Goal: Information Seeking & Learning: Learn about a topic

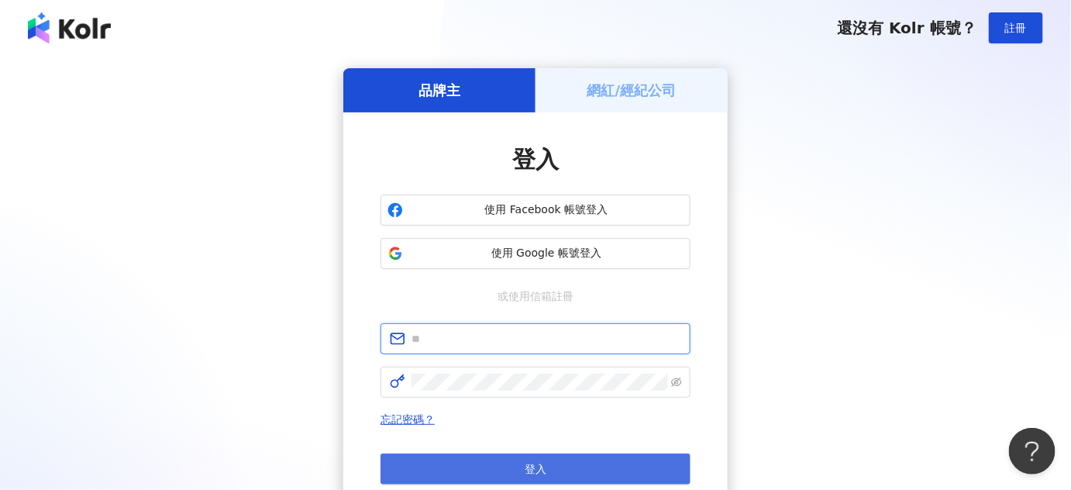
type input "**********"
click at [506, 468] on button "登入" at bounding box center [535, 468] width 310 height 31
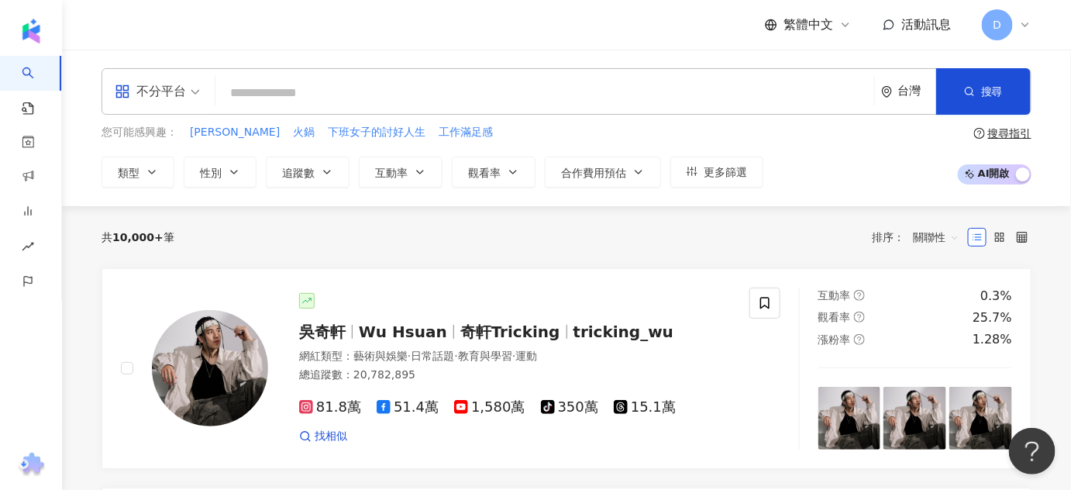
click at [541, 95] on input "search" at bounding box center [545, 92] width 646 height 29
paste input "****"
type input "****"
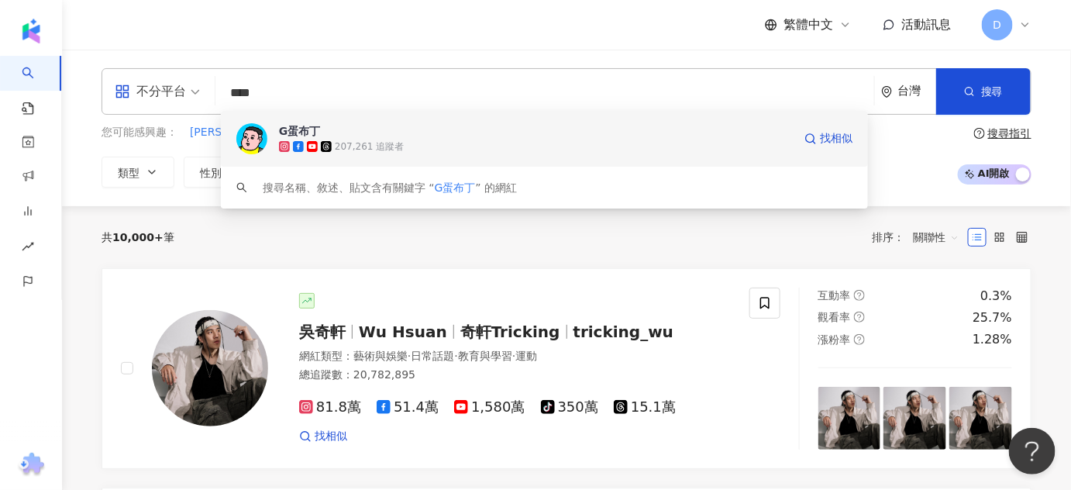
click at [506, 146] on div "207,261 追蹤者" at bounding box center [536, 146] width 514 height 15
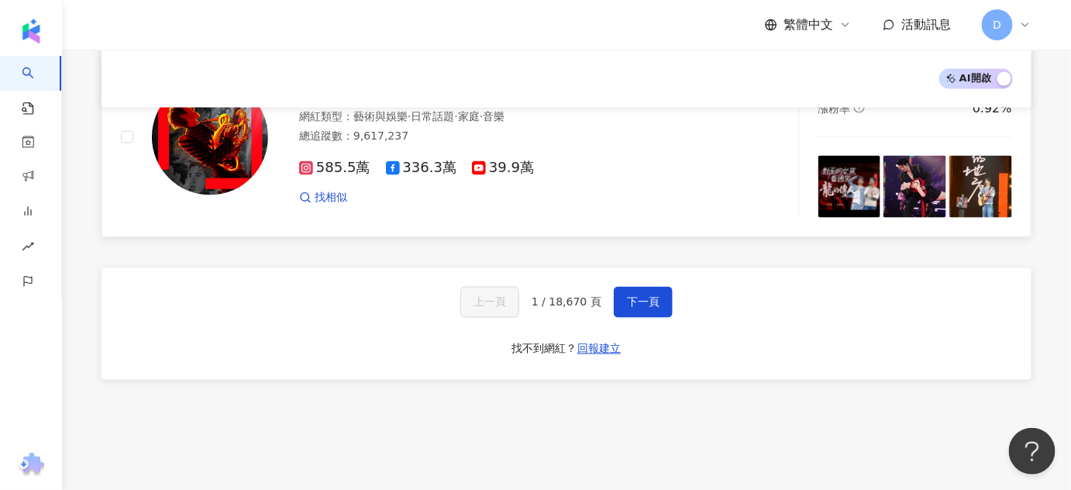
scroll to position [2732, 0]
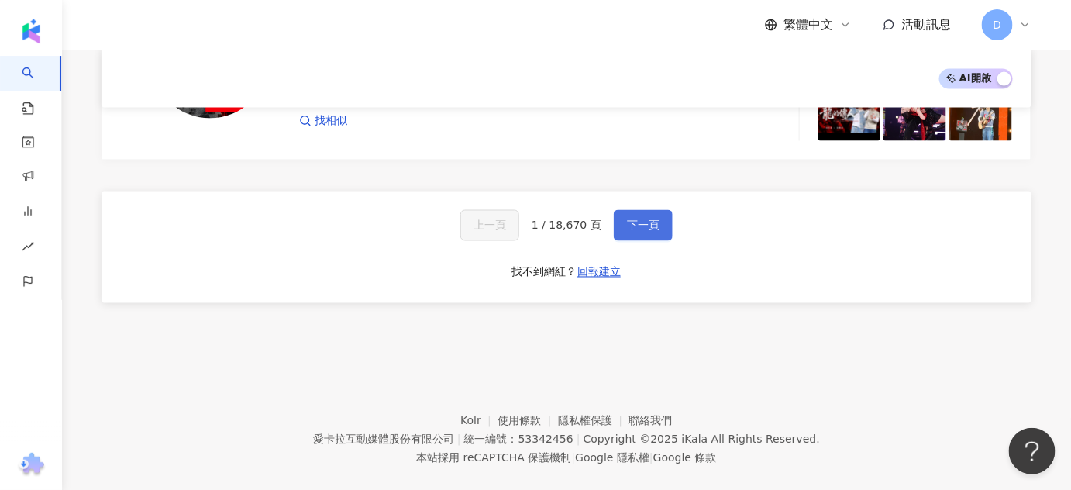
click at [637, 219] on span "下一頁" at bounding box center [643, 225] width 33 height 12
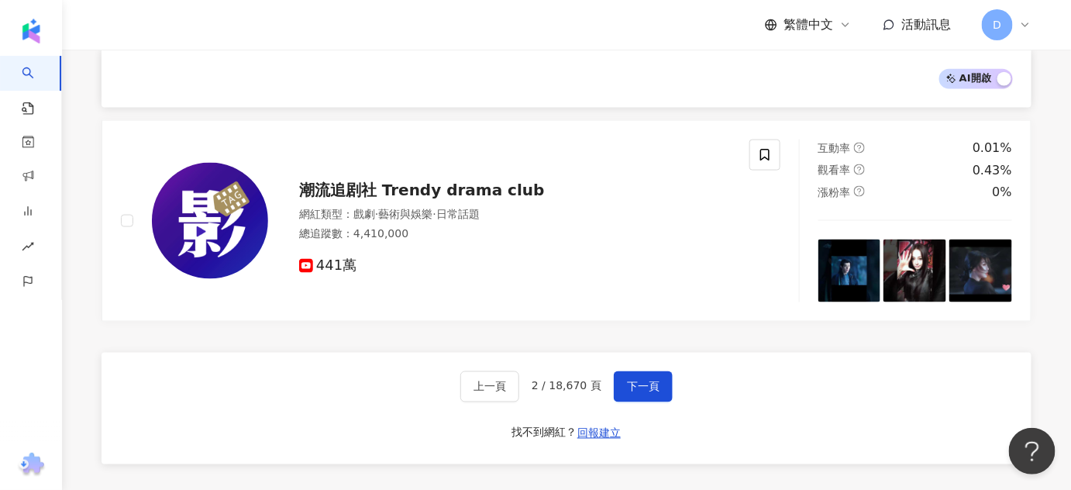
scroll to position [2777, 0]
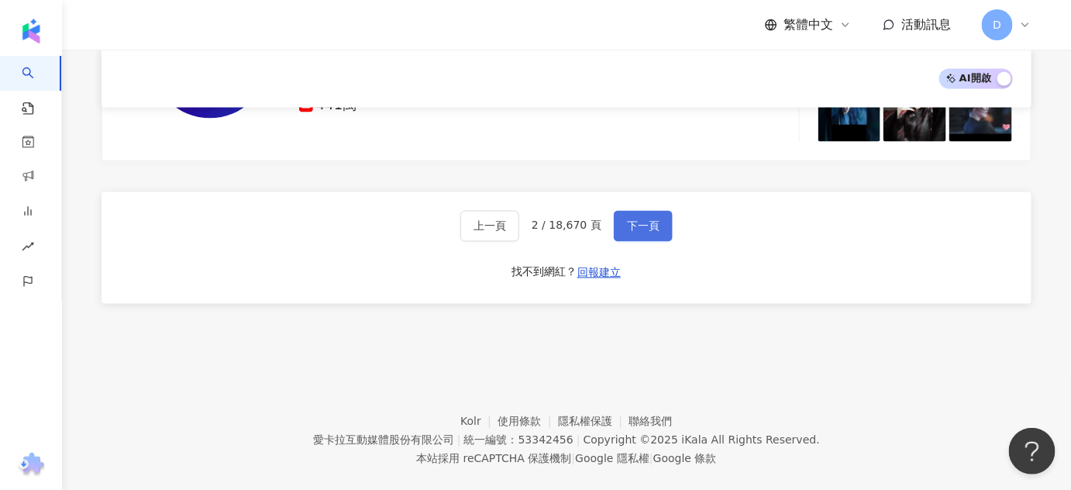
click at [652, 211] on button "下一頁" at bounding box center [643, 226] width 59 height 31
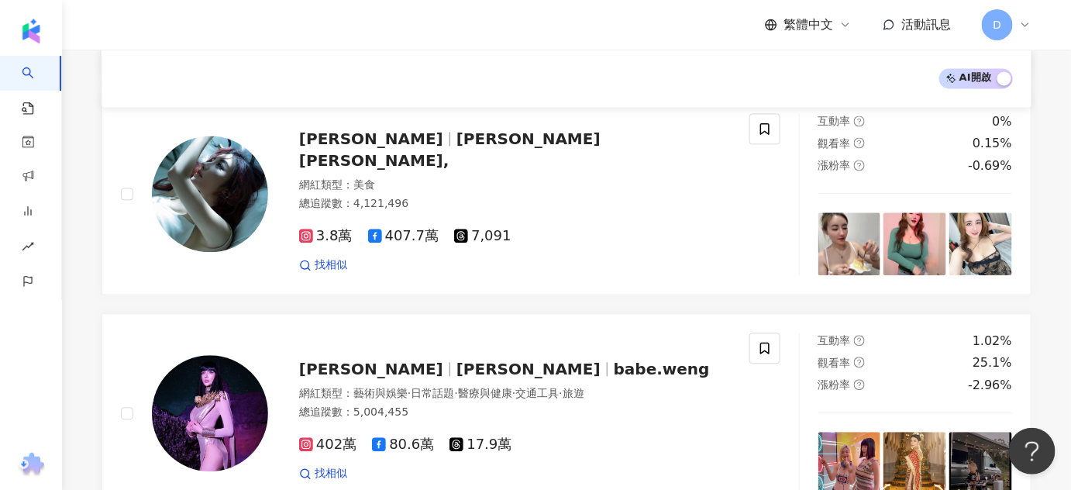
scroll to position [2732, 0]
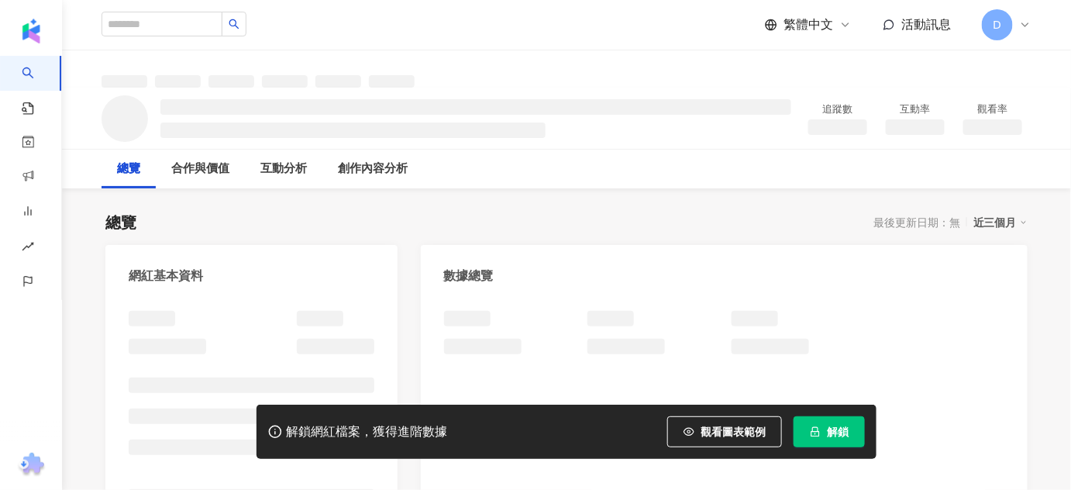
click at [819, 432] on icon "lock" at bounding box center [815, 432] width 9 height 10
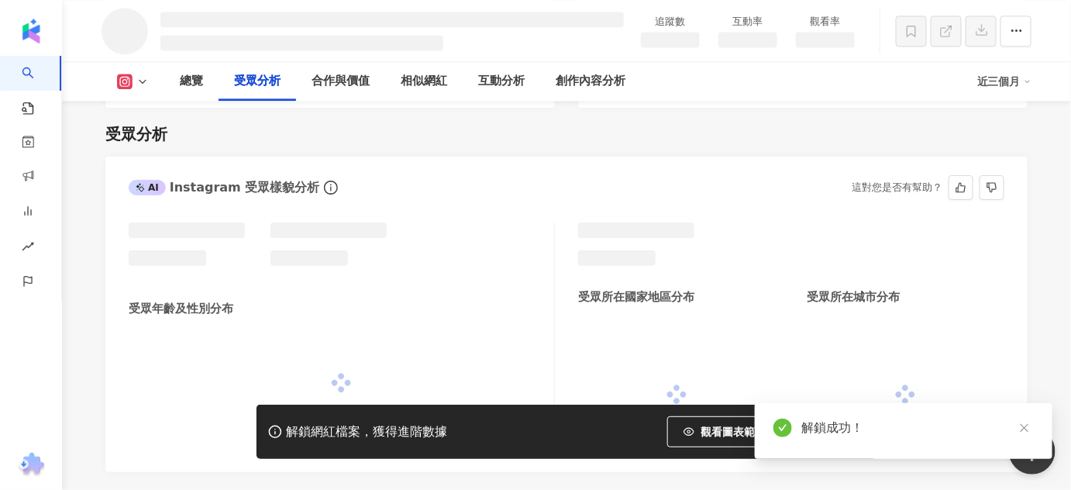
scroll to position [1229, 0]
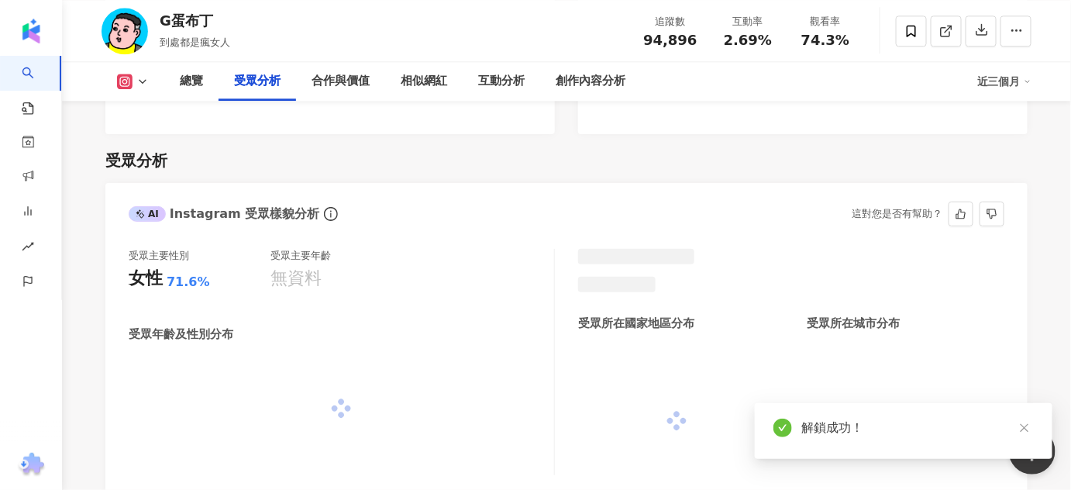
scroll to position [1277, 0]
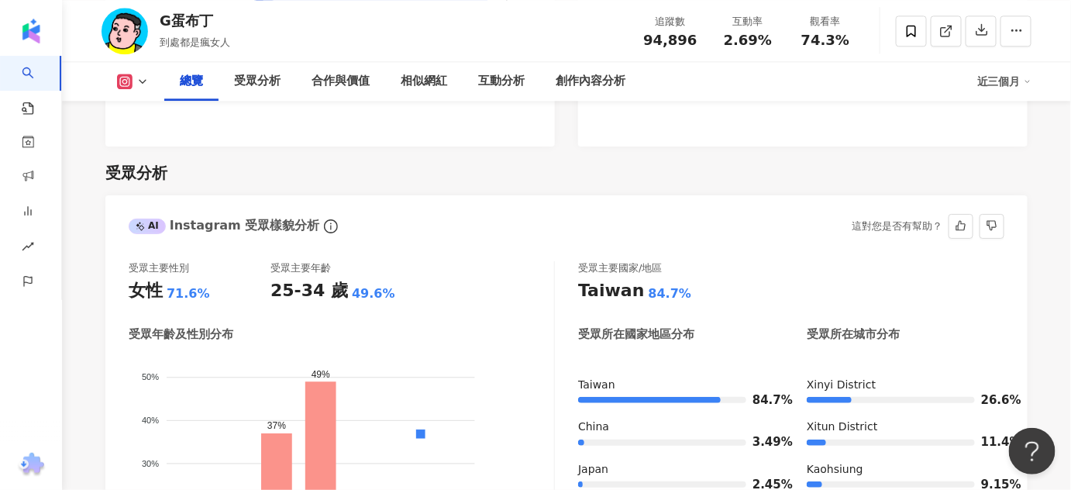
click at [126, 294] on div "受眾主要性別 女性 71.6% 受眾主要年齡 25-34 歲 49.6% 受眾年齡及性別分布 男性 女性 50% 50% 40% 40% 30% 30% 20…" at bounding box center [566, 449] width 922 height 407
drag, startPoint x: 126, startPoint y: 294, endPoint x: 212, endPoint y: 298, distance: 86.1
click at [212, 298] on div "受眾主要性別 女性 71.6% 受眾主要年齡 25-34 歲 49.6% 受眾年齡及性別分布 男性 女性 50% 50% 40% 40% 30% 30% 20…" at bounding box center [566, 449] width 922 height 407
copy div "女性 71.6%"
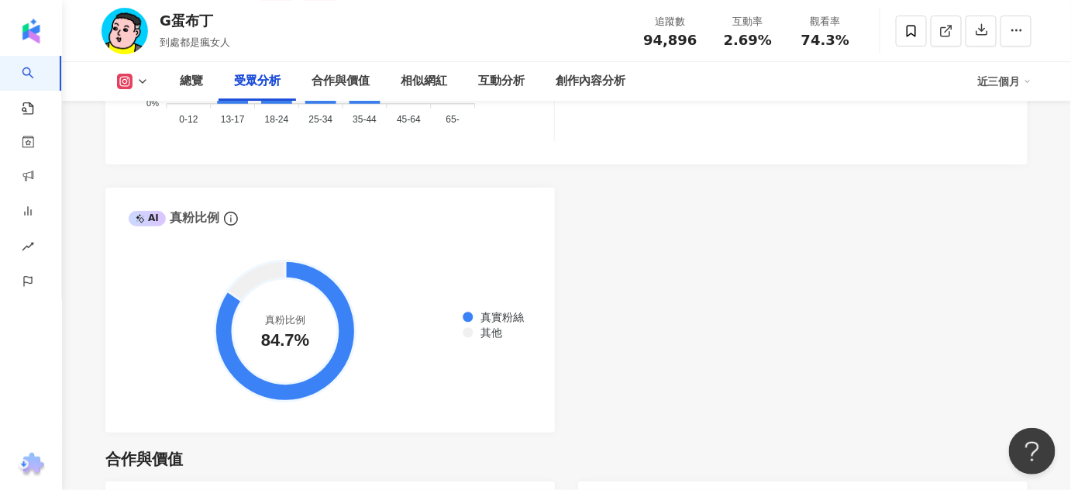
scroll to position [1770, 0]
